Goal: Task Accomplishment & Management: Manage account settings

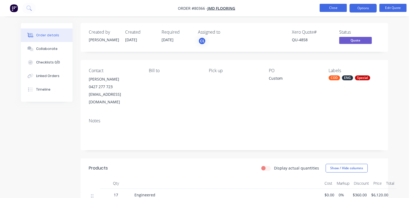
click at [333, 8] on button "Close" at bounding box center [333, 8] width 27 height 8
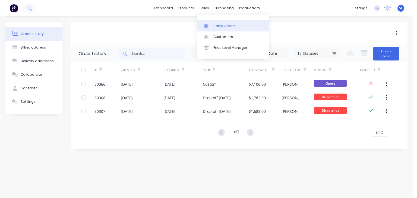
click at [210, 22] on link "Sales Orders" at bounding box center [233, 25] width 72 height 11
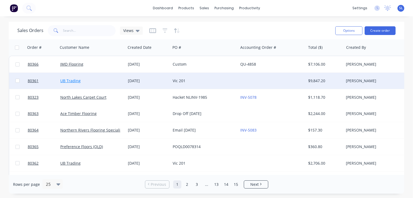
click at [66, 80] on link "UB Trading" at bounding box center [70, 80] width 20 height 5
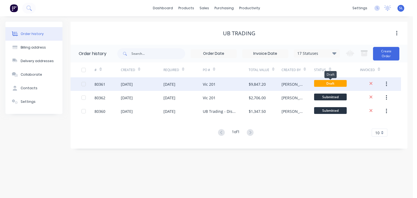
click at [339, 81] on span "Draft" at bounding box center [330, 83] width 33 height 7
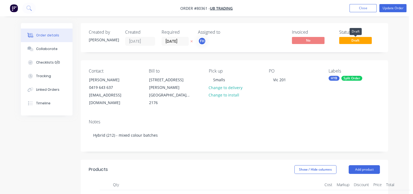
click at [365, 41] on span "Draft" at bounding box center [355, 40] width 33 height 7
click at [400, 6] on button "Update Order" at bounding box center [392, 8] width 27 height 8
